Goal: Task Accomplishment & Management: Manage account settings

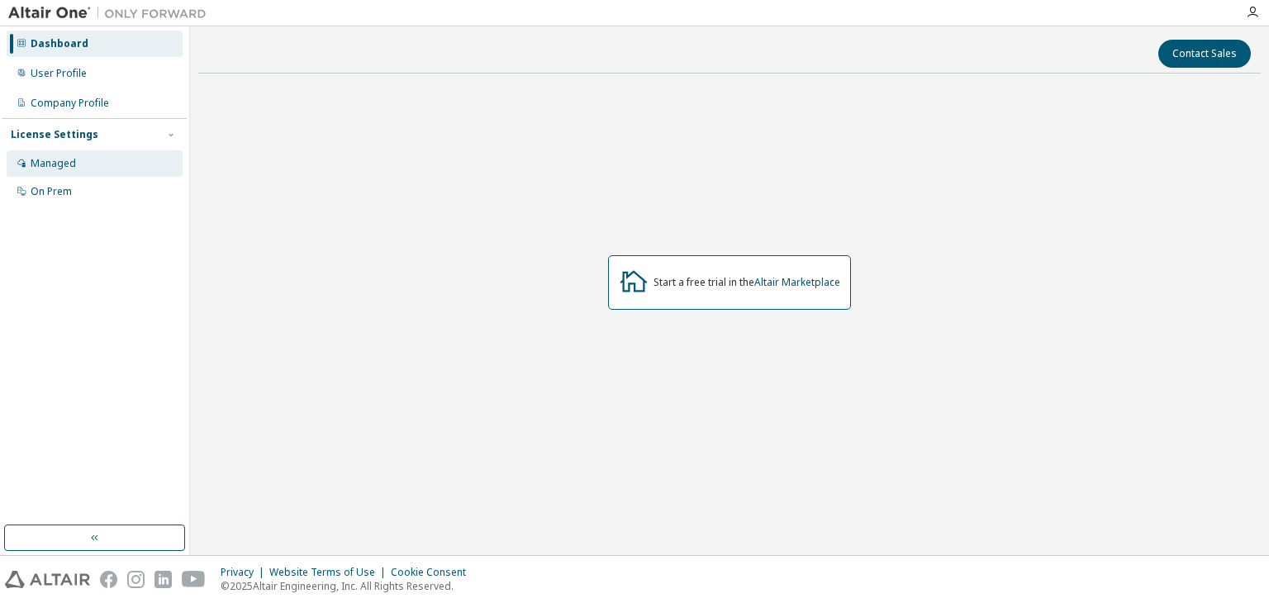
click at [102, 157] on div "Managed" at bounding box center [95, 163] width 176 height 26
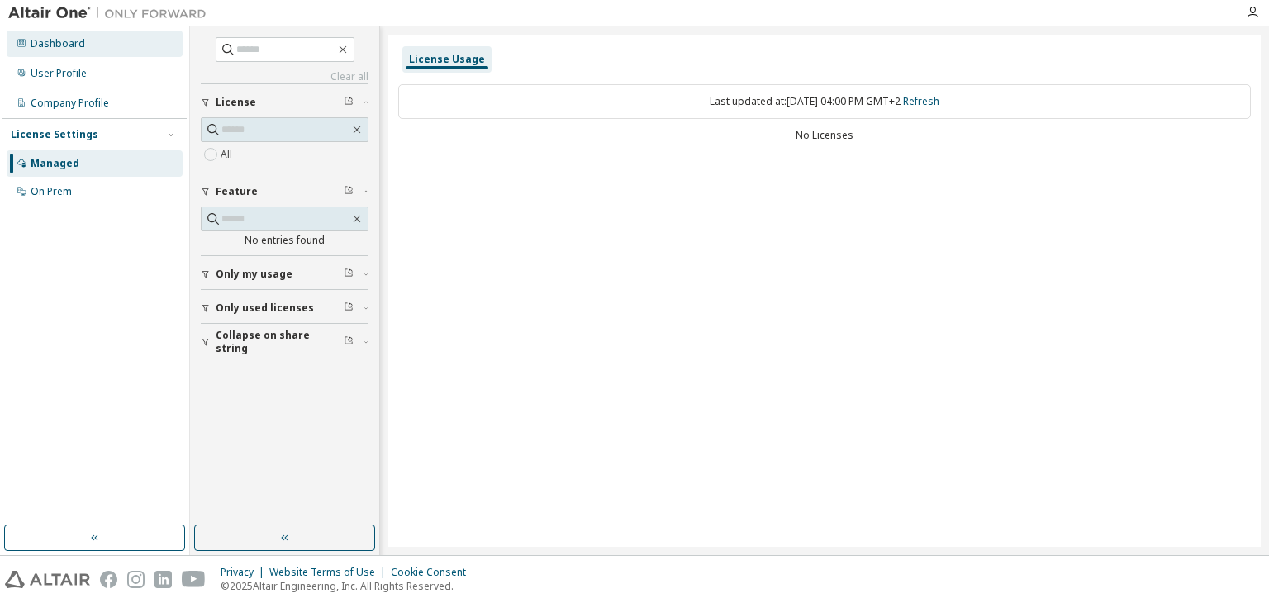
click at [117, 54] on div "Dashboard" at bounding box center [95, 44] width 176 height 26
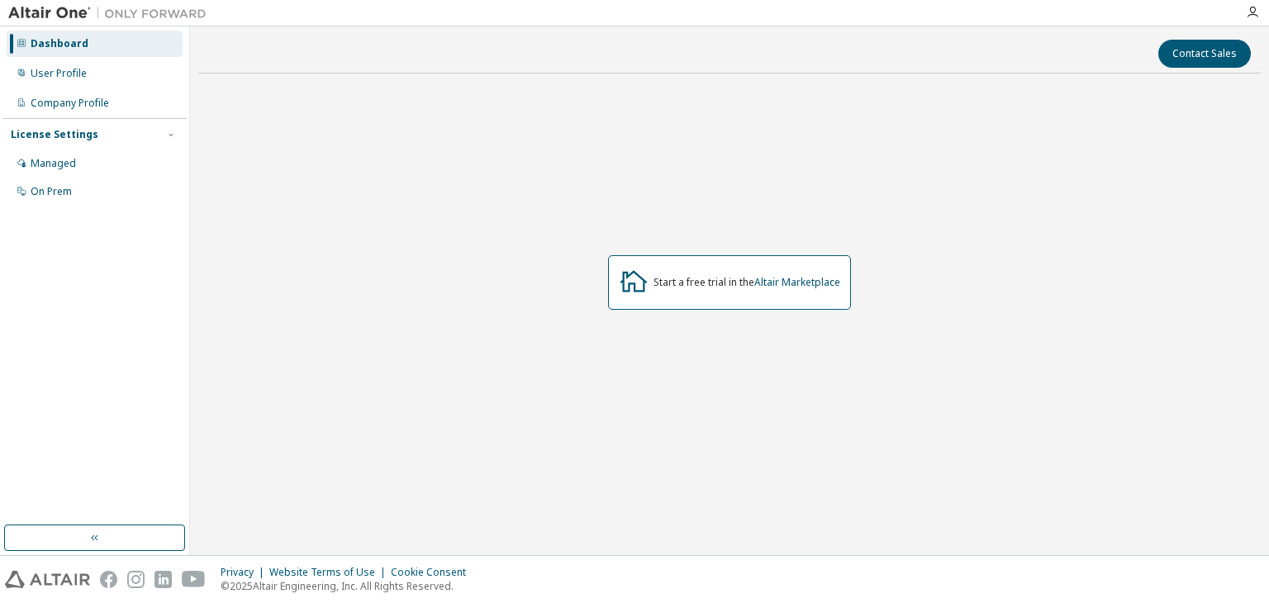
click at [1256, 19] on div at bounding box center [1252, 12] width 33 height 25
click at [1250, 17] on icon "button" at bounding box center [1252, 12] width 13 height 13
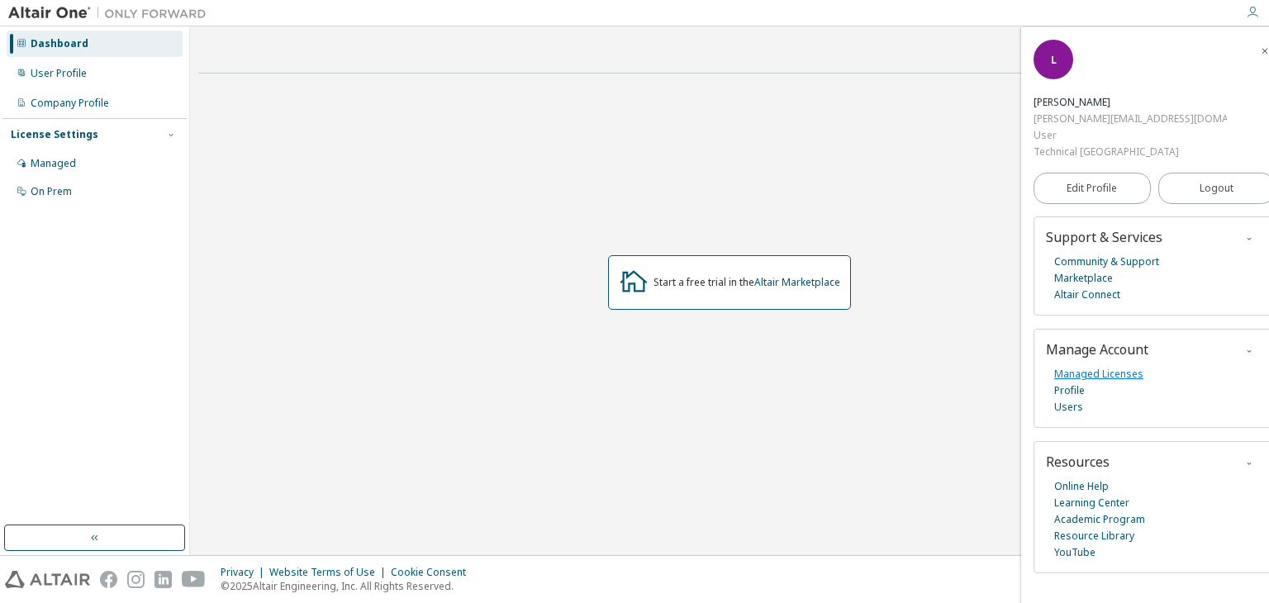
click at [1091, 366] on link "Managed Licenses" at bounding box center [1098, 374] width 89 height 17
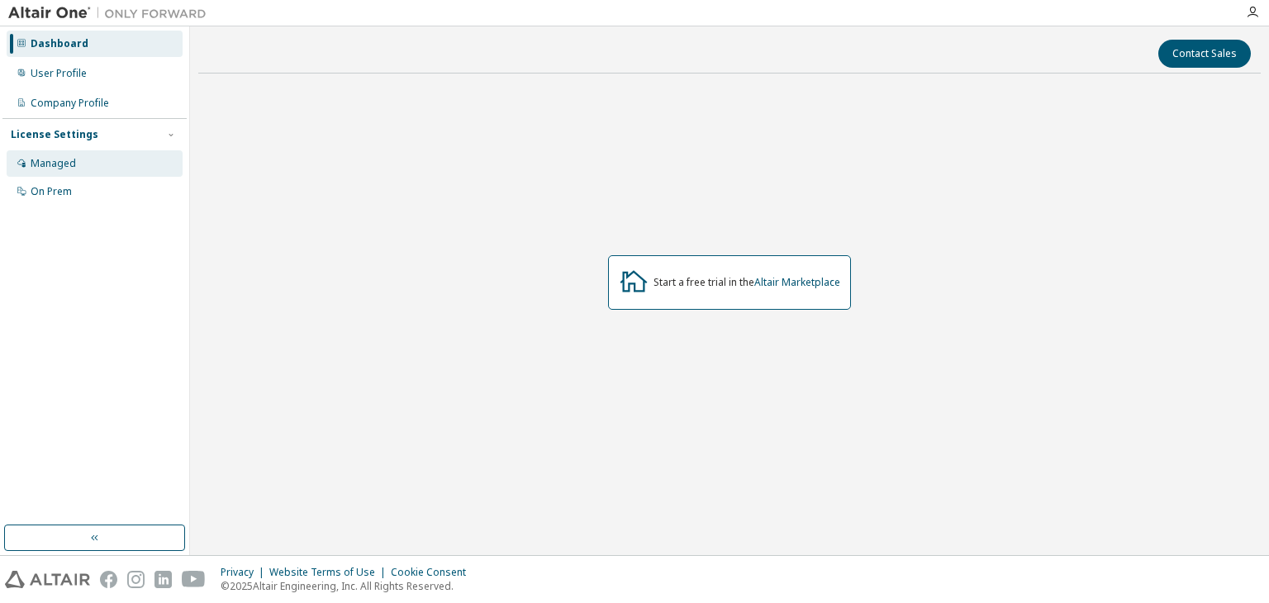
click at [90, 163] on div "Managed" at bounding box center [95, 163] width 176 height 26
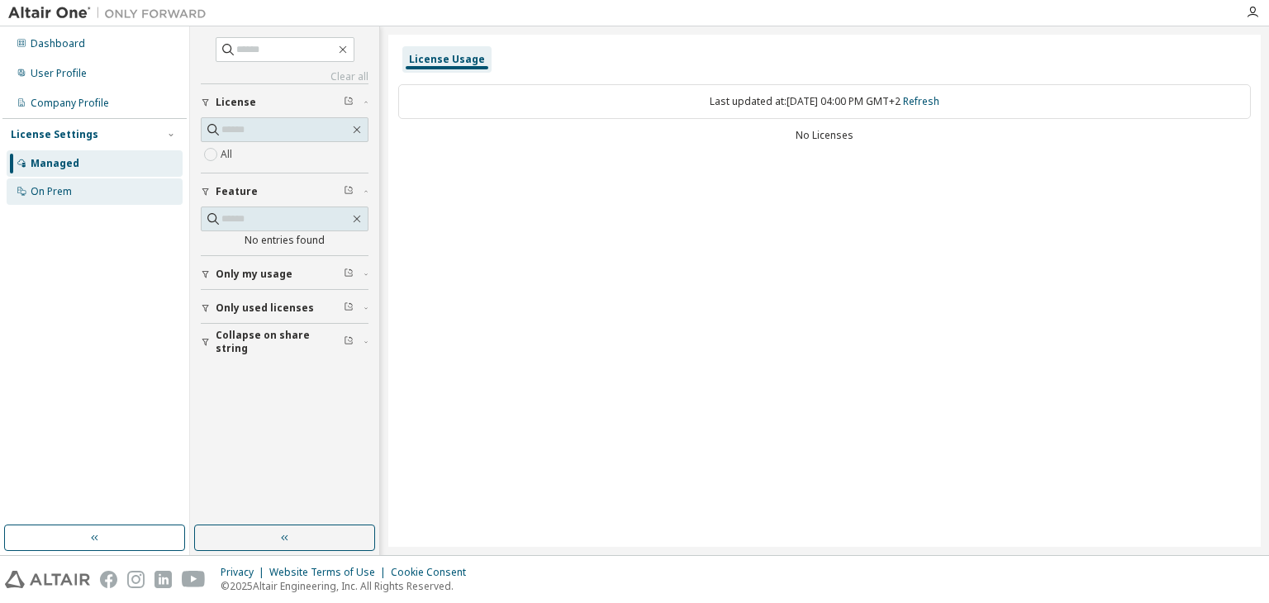
click at [83, 183] on div "On Prem" at bounding box center [95, 191] width 176 height 26
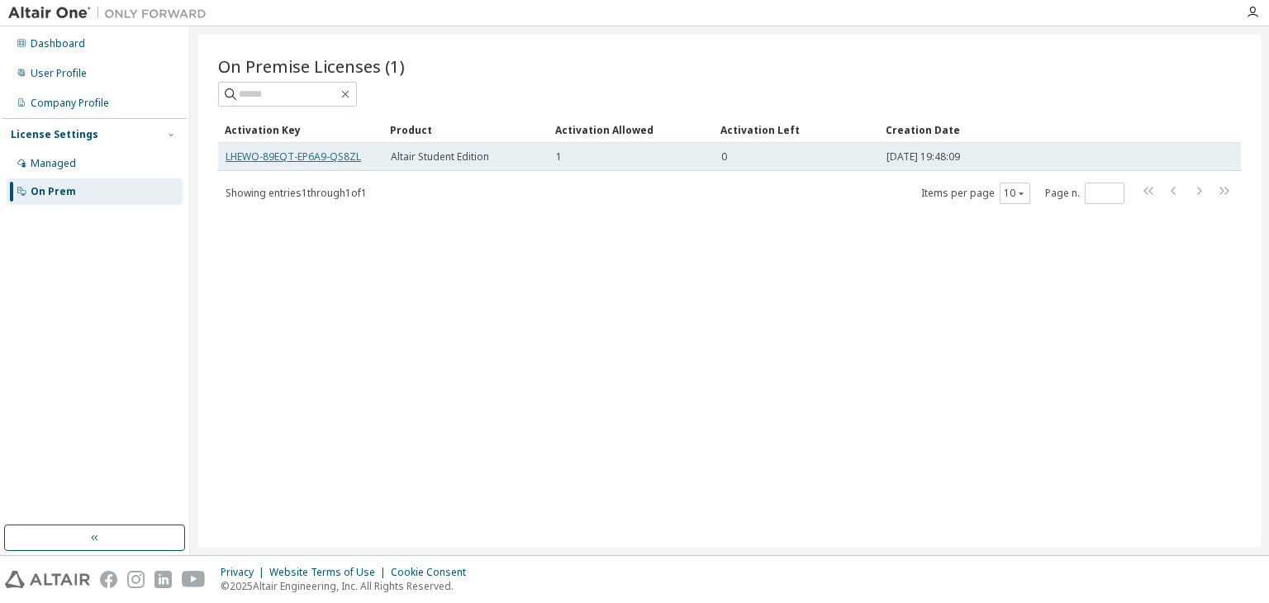
click at [349, 158] on link "LHEWO-89EQT-EP6A9-QS8ZL" at bounding box center [293, 157] width 135 height 14
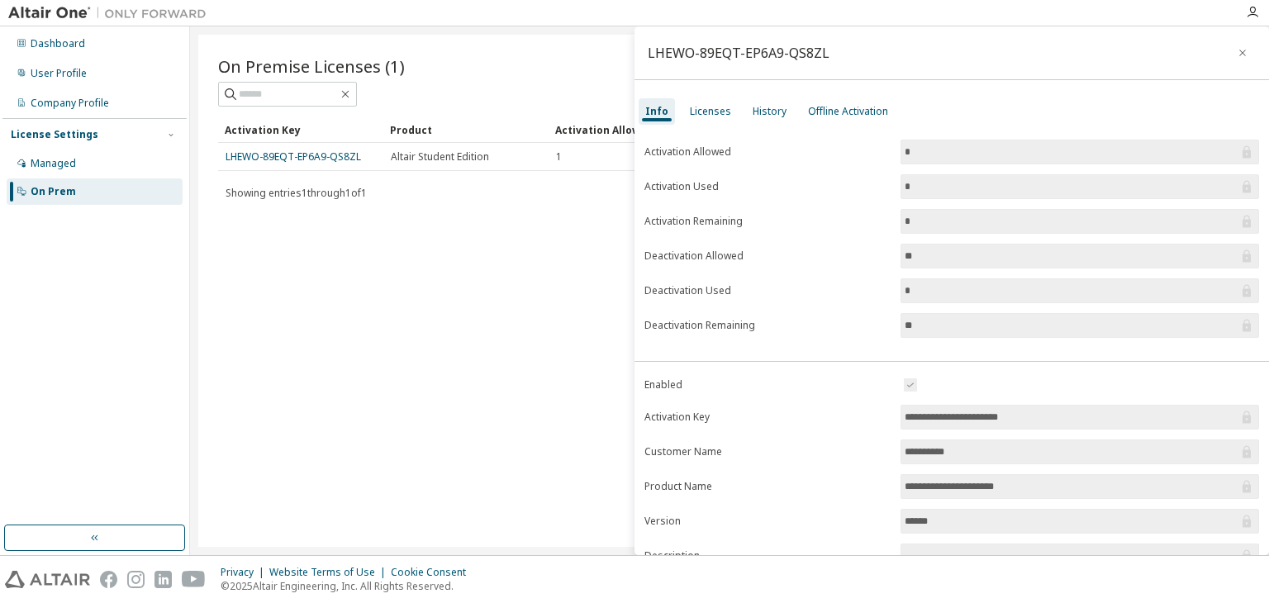
click at [918, 146] on input "*" at bounding box center [1072, 152] width 334 height 17
click at [1132, 150] on input "*" at bounding box center [1072, 152] width 334 height 17
click at [712, 115] on div "Licenses" at bounding box center [710, 111] width 41 height 13
